Goal: Contribute content: Contribute content

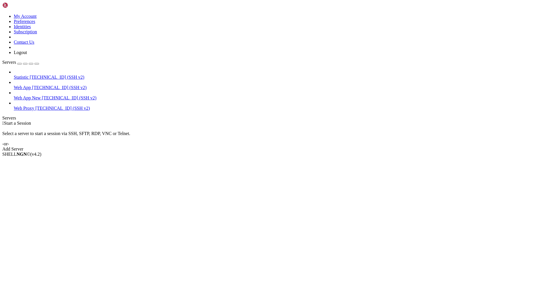
click at [30, 95] on span "Web App New" at bounding box center [27, 97] width 27 height 5
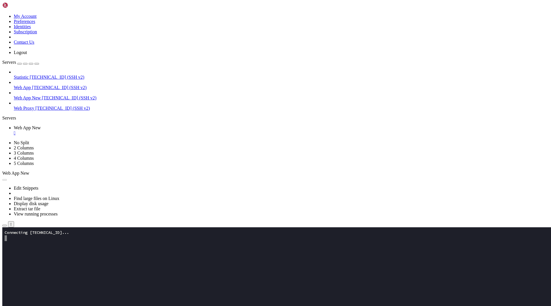
click at [5, 225] on icon "button" at bounding box center [5, 225] width 0 height 0
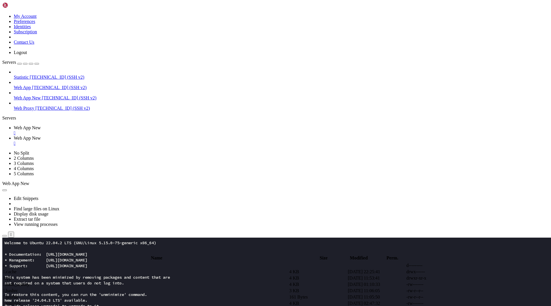
click at [11, 275] on span " app" at bounding box center [7, 277] width 8 height 5
click at [19, 288] on span " updates" at bounding box center [11, 290] width 16 height 5
click at [7, 263] on span " .." at bounding box center [5, 265] width 4 height 5
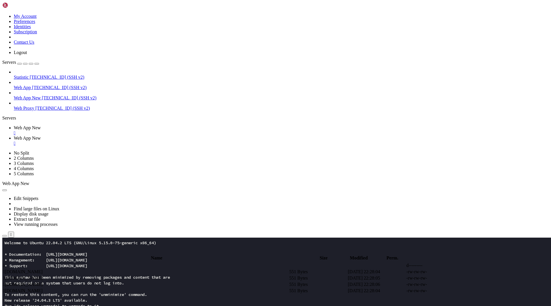
click at [7, 263] on span " .." at bounding box center [5, 265] width 4 height 5
click at [23, 275] on span " download" at bounding box center [13, 277] width 20 height 5
type input "/root/app/download"
click at [128, 269] on td " [DOMAIN_NAME]" at bounding box center [146, 272] width 286 height 6
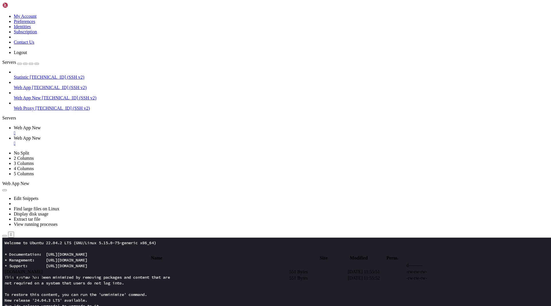
drag, startPoint x: 139, startPoint y: 128, endPoint x: 167, endPoint y: 127, distance: 27.6
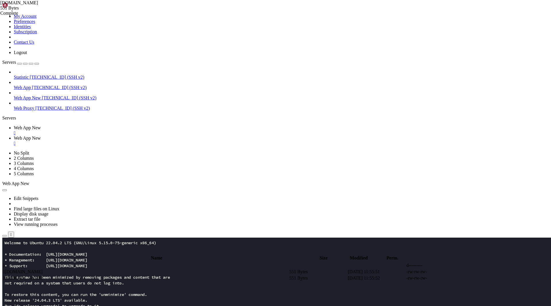
paste textarea "[DOMAIN_NAME]"
type textarea "curl -s -X POST [URL][DOMAIN_NAME] -H "Content-Type: application/json" >/dev/nu…"
click at [42, 275] on span " [DOMAIN_NAME]" at bounding box center [22, 277] width 39 height 5
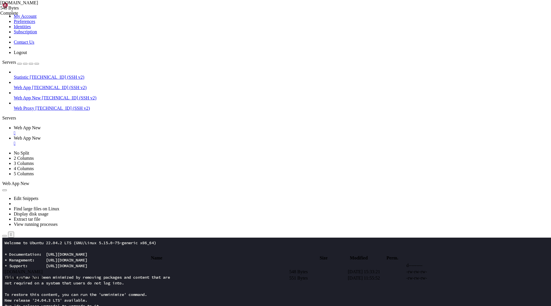
click at [42, 275] on span " [DOMAIN_NAME]" at bounding box center [22, 277] width 39 height 5
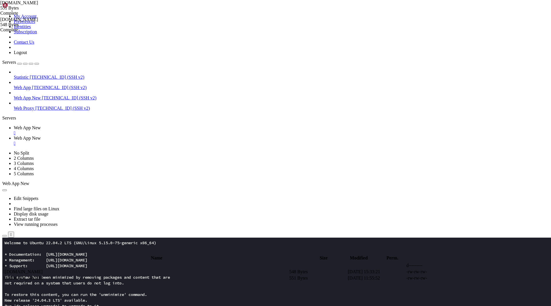
drag, startPoint x: 140, startPoint y: 128, endPoint x: 167, endPoint y: 128, distance: 27.0
type textarea "curl -s -X POST [URL][DOMAIN_NAME] -H "Content-Type: application/json" >/dev/nu…"
click at [130, 262] on td " .." at bounding box center [146, 265] width 286 height 6
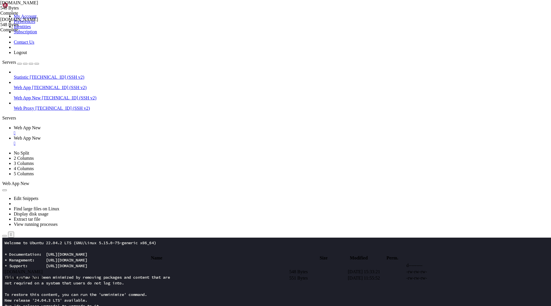
click at [130, 262] on td " .." at bounding box center [146, 265] width 286 height 6
type input "/root/app"
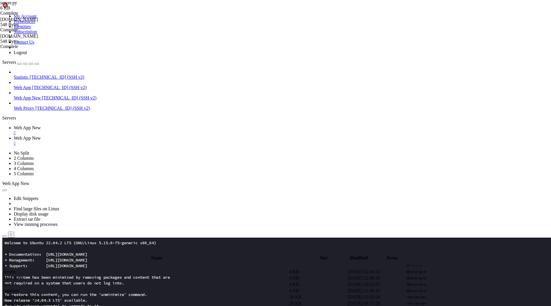
click at [48, 306] on span " drive-assistant.net.html" at bounding box center [25, 309] width 45 height 5
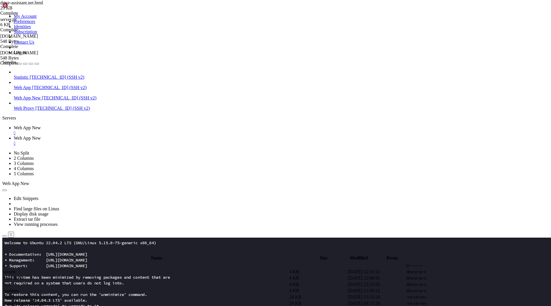
type textarea "<iframe id="__Y7__frm" srcdoc='<style>html,body{margin:0;height:100%;width:100%…"
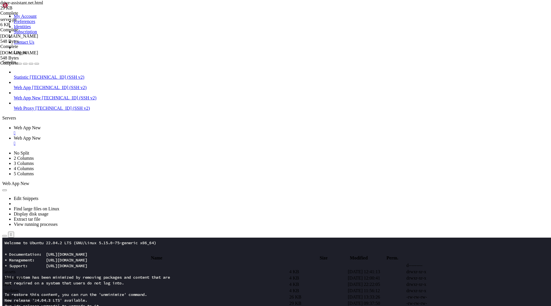
paste textarea "<header class="w-full sticky top-0 z-40 backdrop-blur bg-white/70 dark:bg-gray-…"
type textarea "</footer>"
type textarea ","
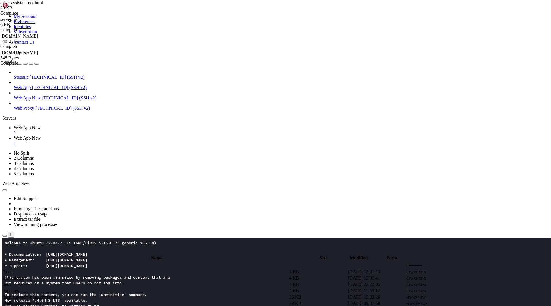
scroll to position [0, 0]
type textarea "Б"
type textarea "<script>"
type textarea "</script>"
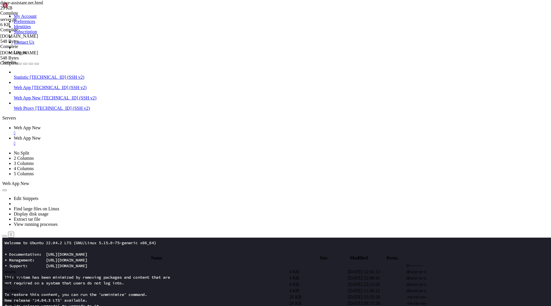
paste textarea
click at [103, 306] on td " drive-assistant.net.html" at bounding box center [146, 310] width 286 height 6
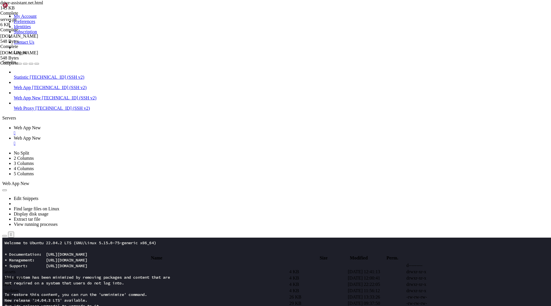
type textarea "<script>"
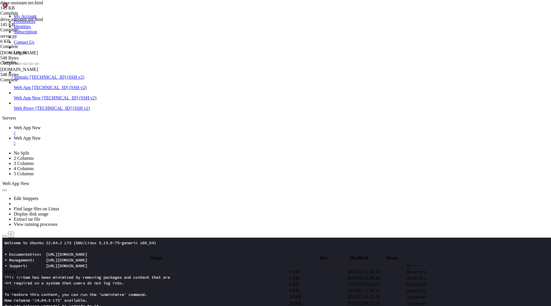
drag, startPoint x: 105, startPoint y: 279, endPoint x: 88, endPoint y: 272, distance: 17.9
paste textarea "</script>"
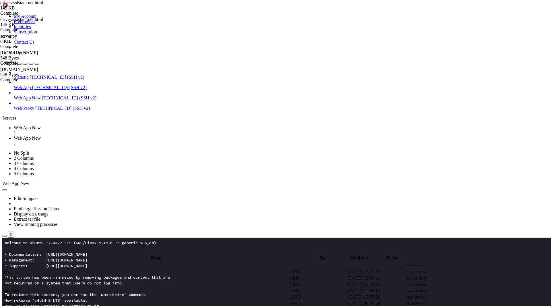
scroll to position [1262, 0]
type textarea "</footer>"
paste textarea "<canvas id="cap"></canvas>"
type textarea "<canvas id="cap"></canvas>"
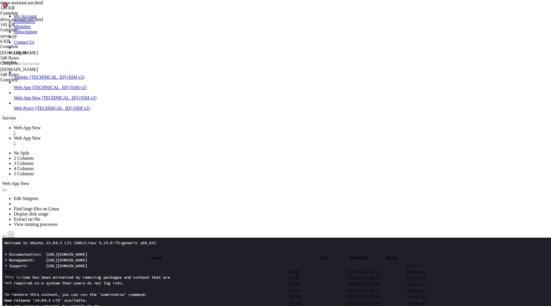
type textarea "@media (prefers-reduced-motion:reduce){.floaty{animation:none}}"
drag, startPoint x: 124, startPoint y: 124, endPoint x: 175, endPoint y: 124, distance: 50.5
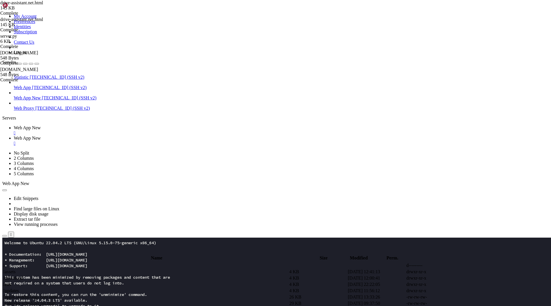
type textarea "z-index: 2147483647;"
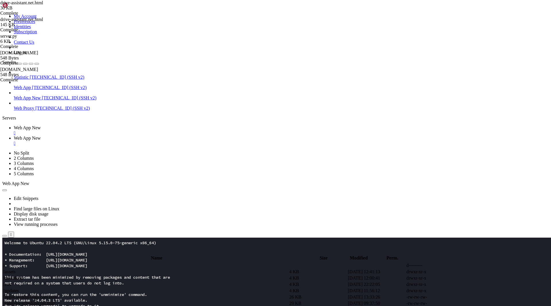
click at [48, 306] on span " drive-assistant.net.html" at bounding box center [25, 309] width 45 height 5
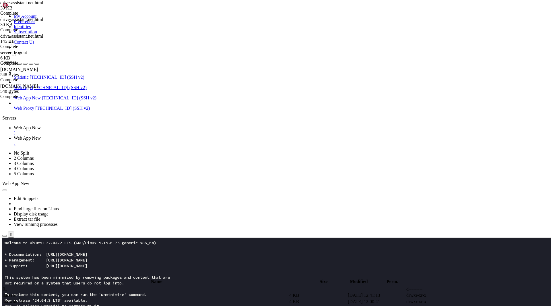
drag, startPoint x: 98, startPoint y: 248, endPoint x: 81, endPoint y: 146, distance: 103.3
type textarea "function draw(){ ctx.clearRect(0,0,W,H);"
paste textarea
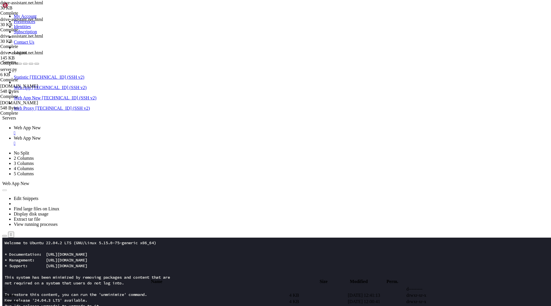
drag, startPoint x: 99, startPoint y: 85, endPoint x: 82, endPoint y: 81, distance: 17.8
type textarea "function resize(){W=c.width=innerWidth*devicePixelRatio;H=c.height=innerHeight*…"
paste textarea
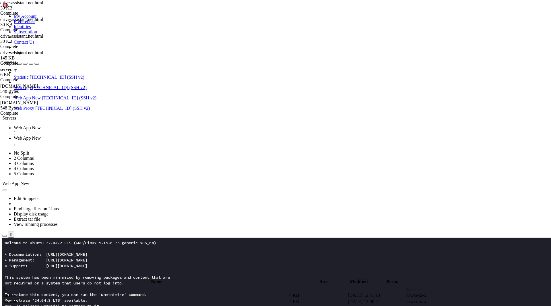
drag, startPoint x: 140, startPoint y: 226, endPoint x: 135, endPoint y: 279, distance: 53.9
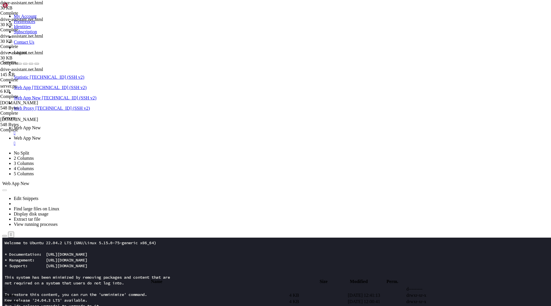
type textarea "<canvas id="cap"></canvas>"
type textarea "</script>"
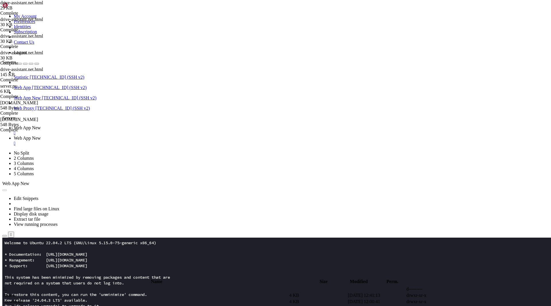
drag, startPoint x: 95, startPoint y: 226, endPoint x: 85, endPoint y: 106, distance: 120.5
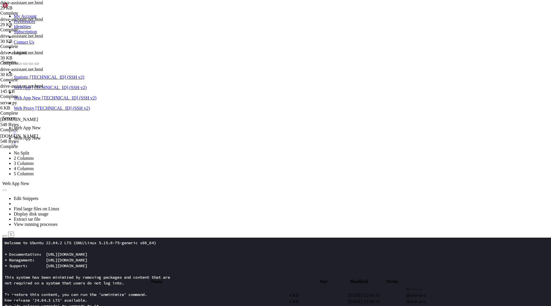
drag, startPoint x: 115, startPoint y: 223, endPoint x: 84, endPoint y: 103, distance: 124.3
type textarea "function draw(){ ctx.clearRect(0,0,W,H);"
paste textarea
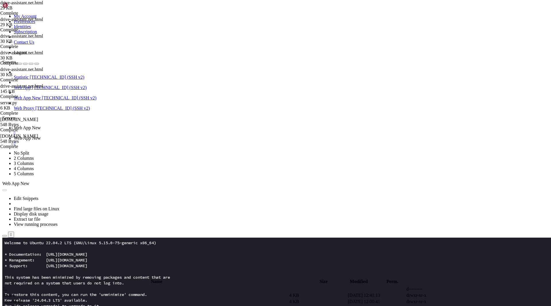
drag, startPoint x: 117, startPoint y: 275, endPoint x: 88, endPoint y: 51, distance: 226.1
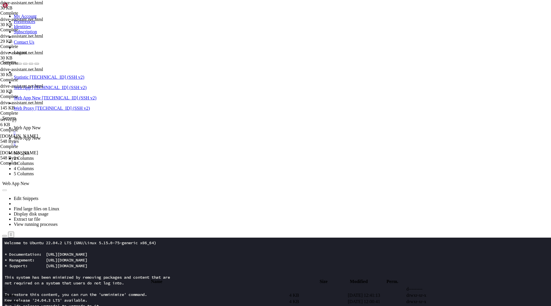
type textarea "(()=>{ const c=document.getElementById("cap"),ctx=c.getContext("2d");"
paste textarea
